Goal: Information Seeking & Learning: Check status

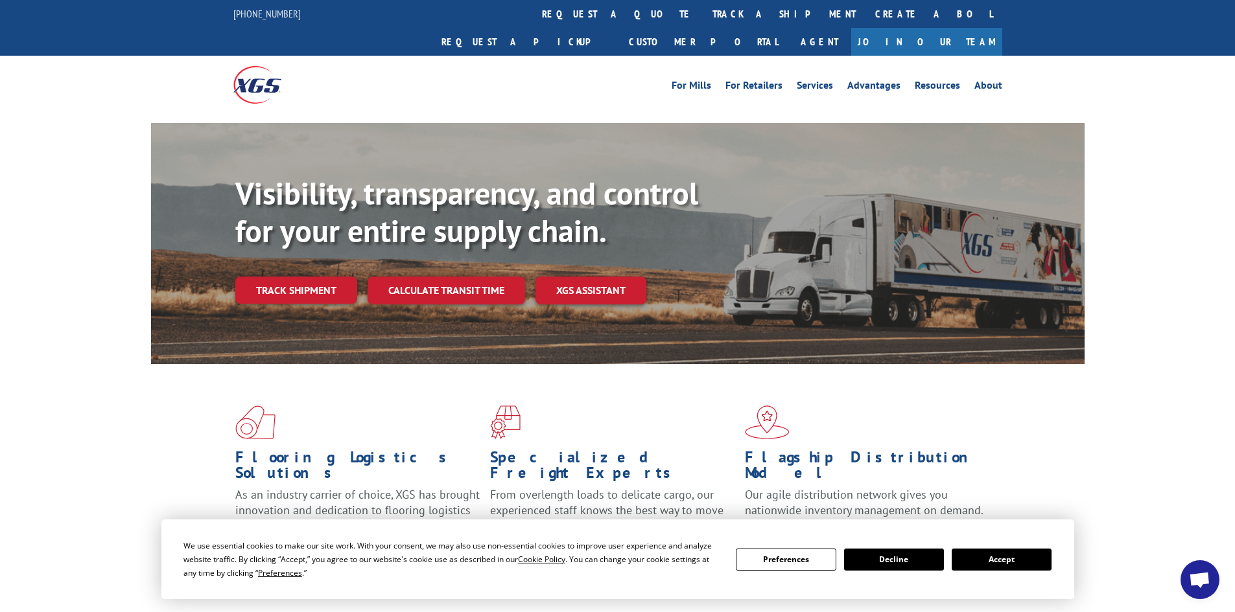
click at [995, 565] on button "Accept" at bounding box center [1001, 560] width 100 height 22
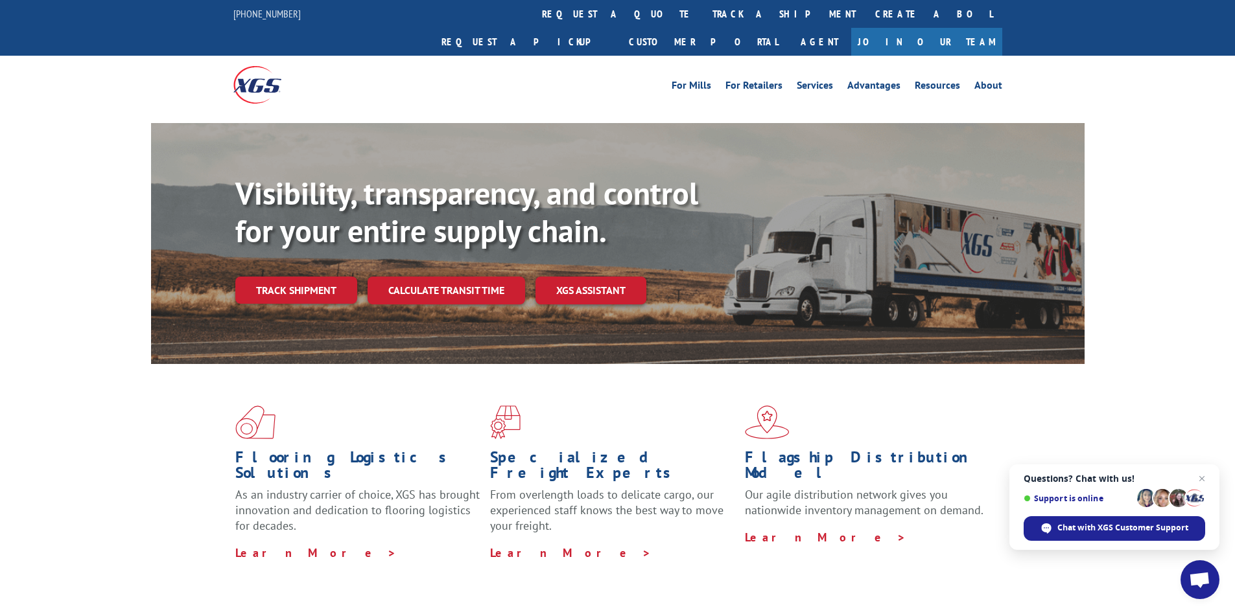
click at [703, 19] on link "track a shipment" at bounding box center [784, 14] width 163 height 28
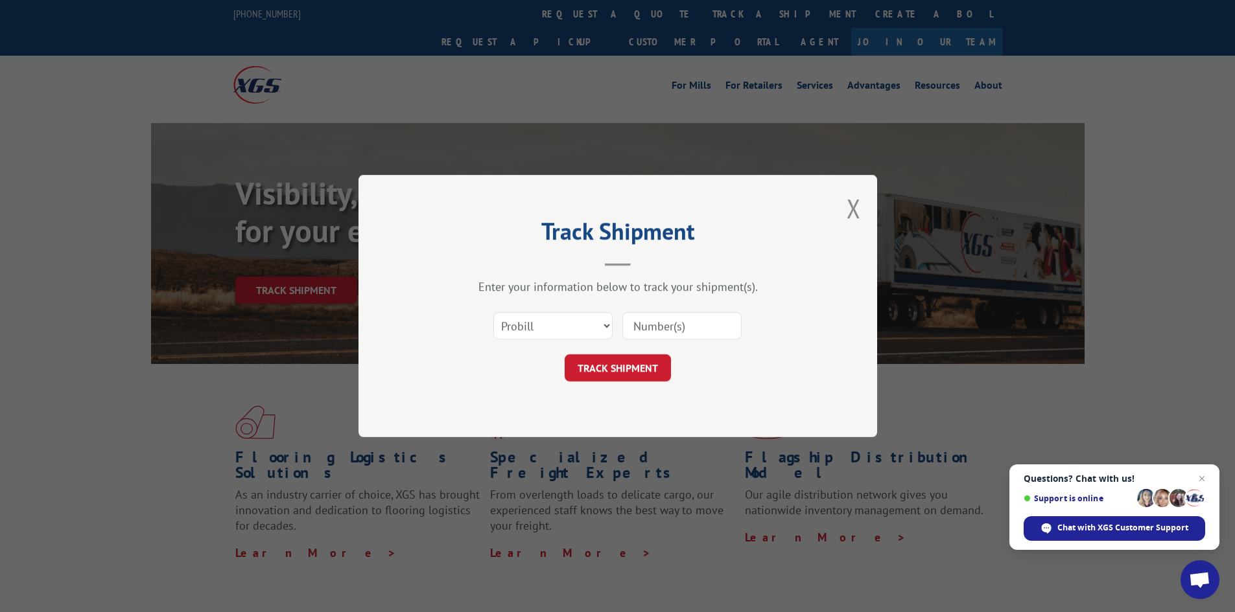
click at [680, 330] on input at bounding box center [681, 325] width 119 height 27
type input "17696406"
click at [620, 368] on button "TRACK SHIPMENT" at bounding box center [617, 367] width 106 height 27
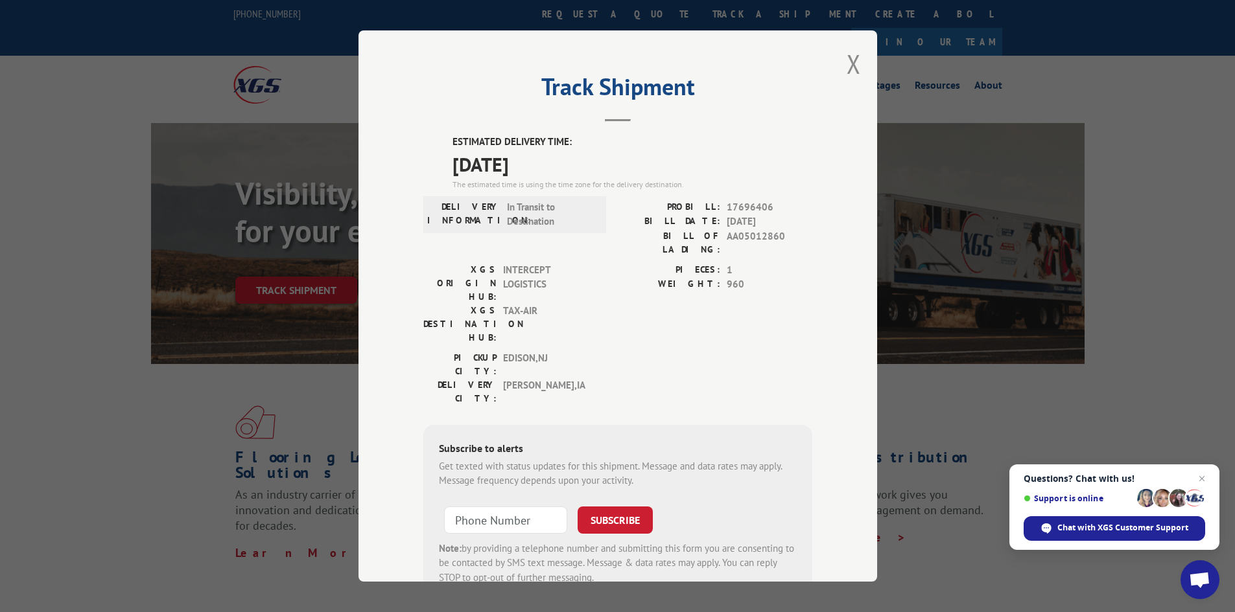
click at [846, 67] on button "Close modal" at bounding box center [853, 64] width 14 height 34
